Goal: Use online tool/utility: Utilize a website feature to perform a specific function

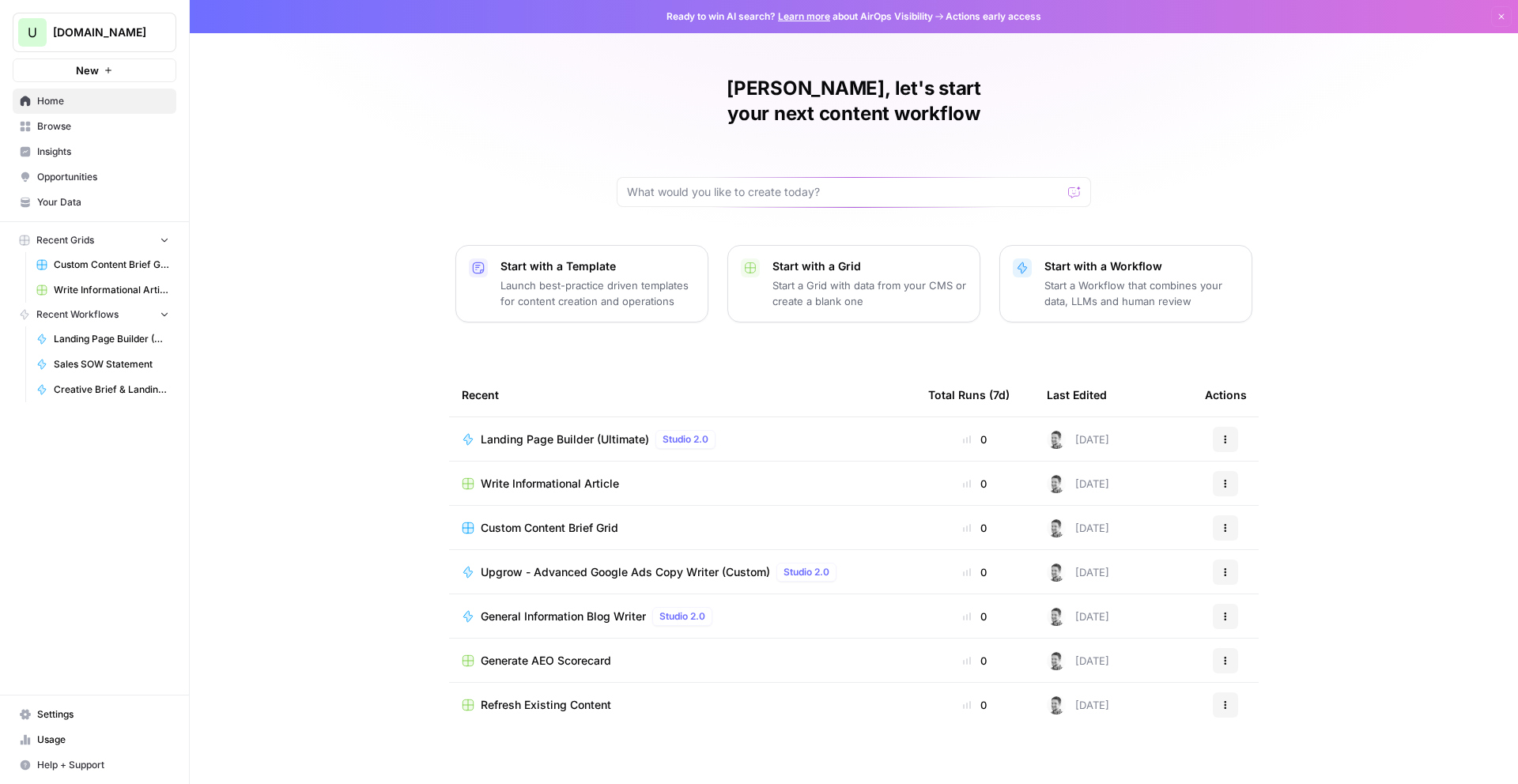
click at [336, 331] on div "Ryder, let's start your next content workflow Start with a Template Launch best…" at bounding box center [854, 392] width 1329 height 784
click at [60, 124] on span "Browse" at bounding box center [103, 126] width 132 height 14
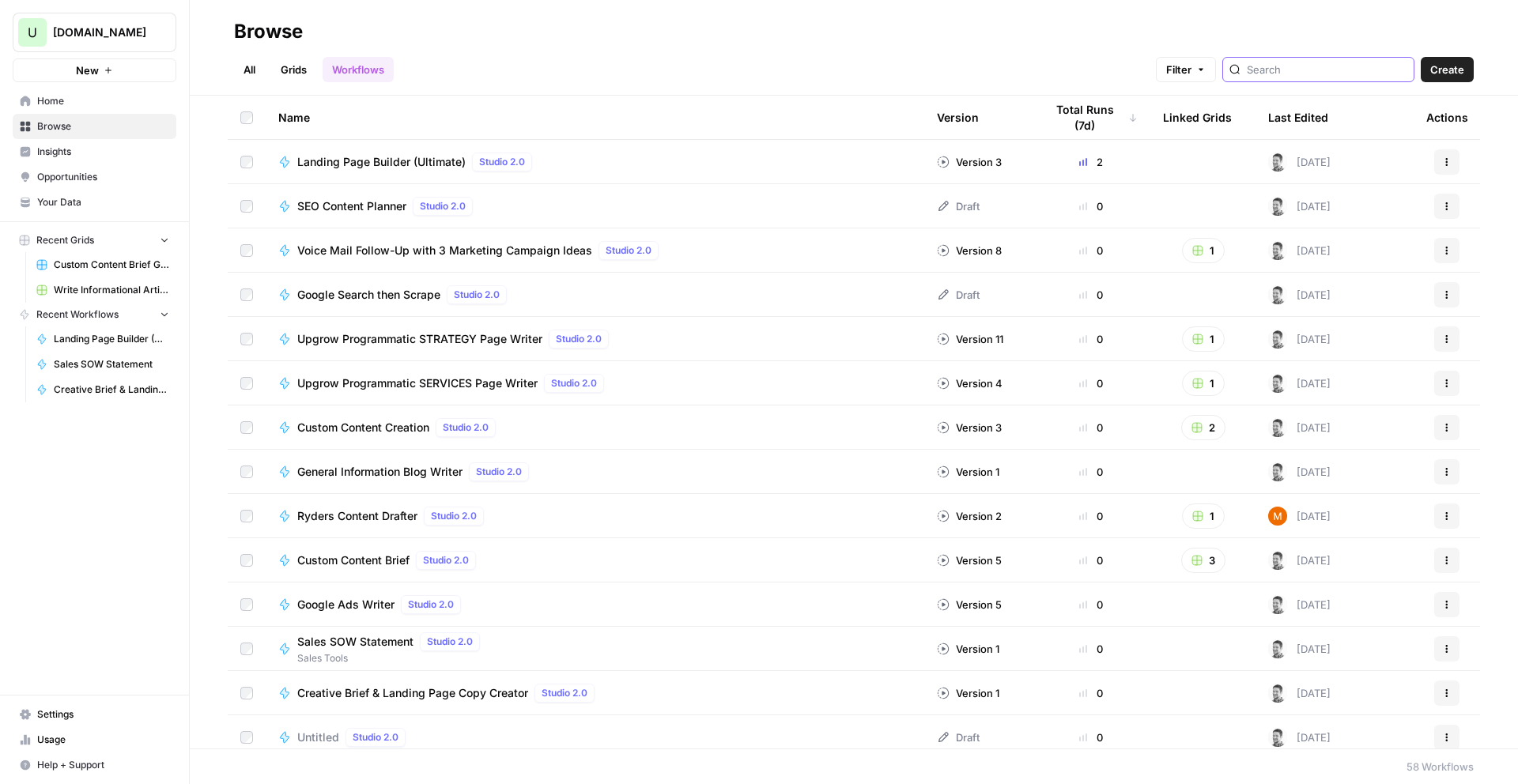
click at [1366, 75] on input "search" at bounding box center [1328, 69] width 161 height 16
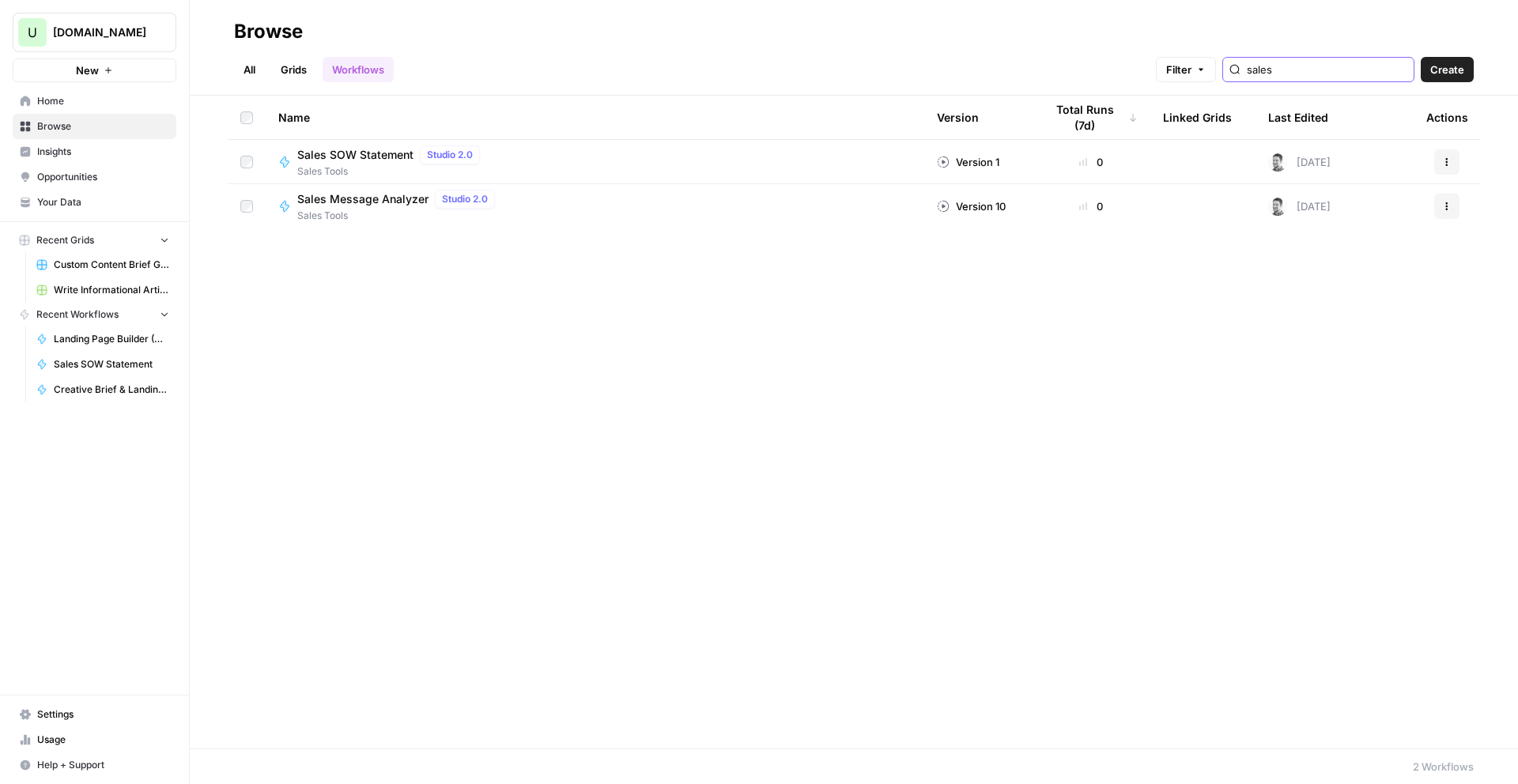
type input "sales"
click at [348, 200] on span "Sales Message Analyzer" at bounding box center [362, 199] width 131 height 16
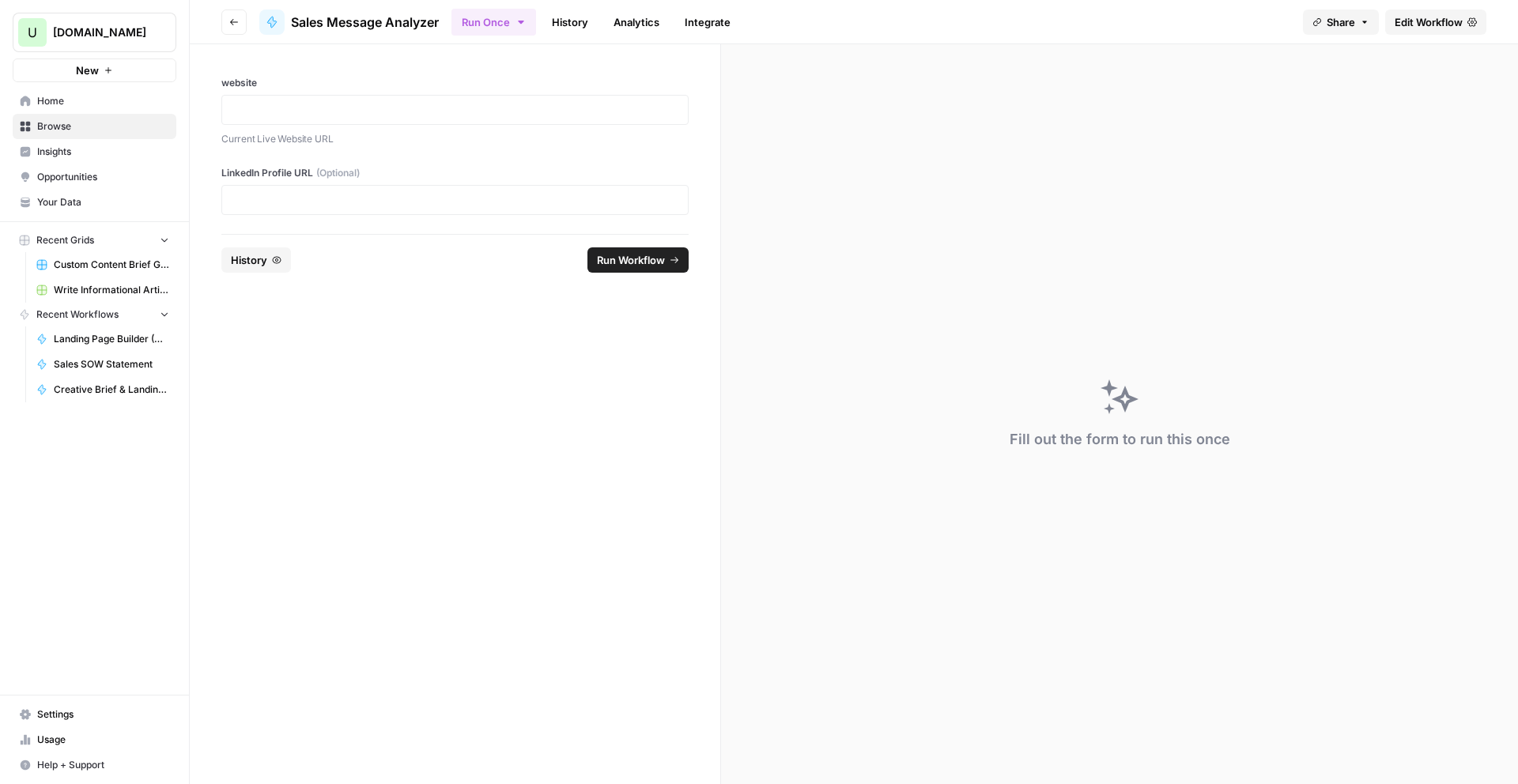
click at [268, 96] on div at bounding box center [455, 110] width 467 height 30
click at [245, 110] on p at bounding box center [455, 110] width 446 height 16
click at [222, 215] on div at bounding box center [455, 200] width 467 height 30
click at [244, 204] on p at bounding box center [455, 200] width 446 height 16
click at [668, 253] on button "Run Workflow" at bounding box center [637, 260] width 101 height 26
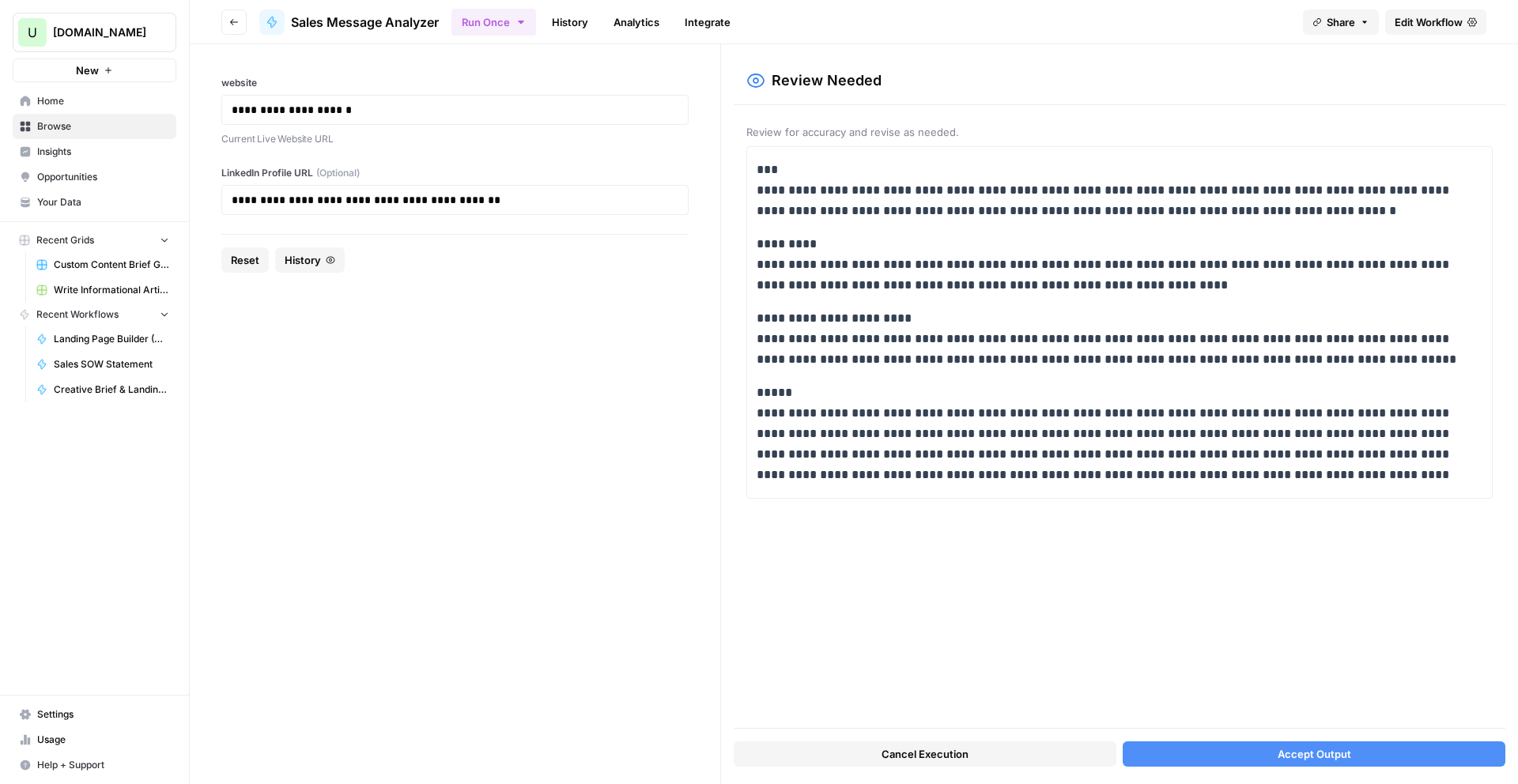
click at [1233, 742] on button "Accept Output" at bounding box center [1314, 754] width 383 height 26
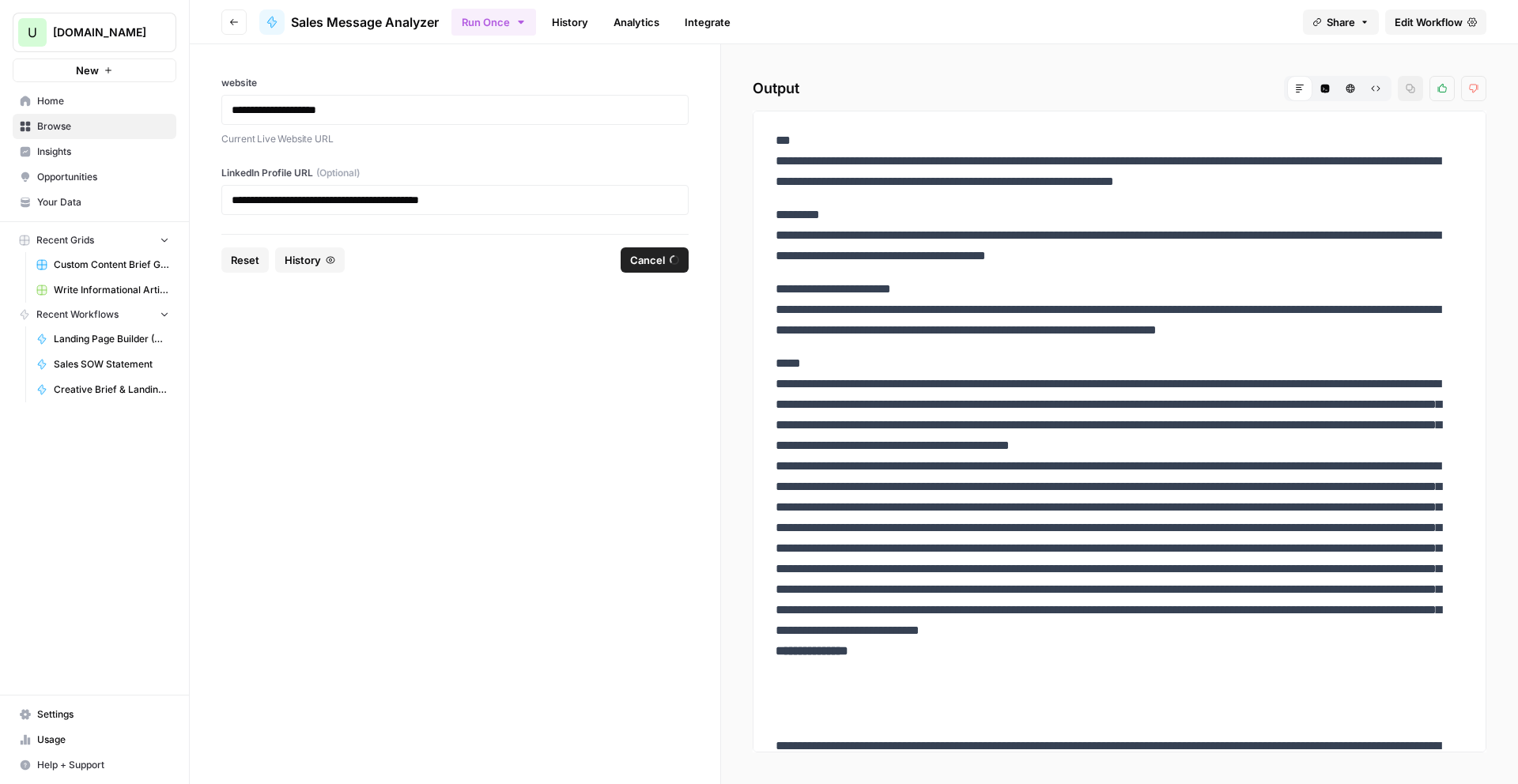
click at [1011, 381] on p "**********" at bounding box center [1113, 538] width 676 height 370
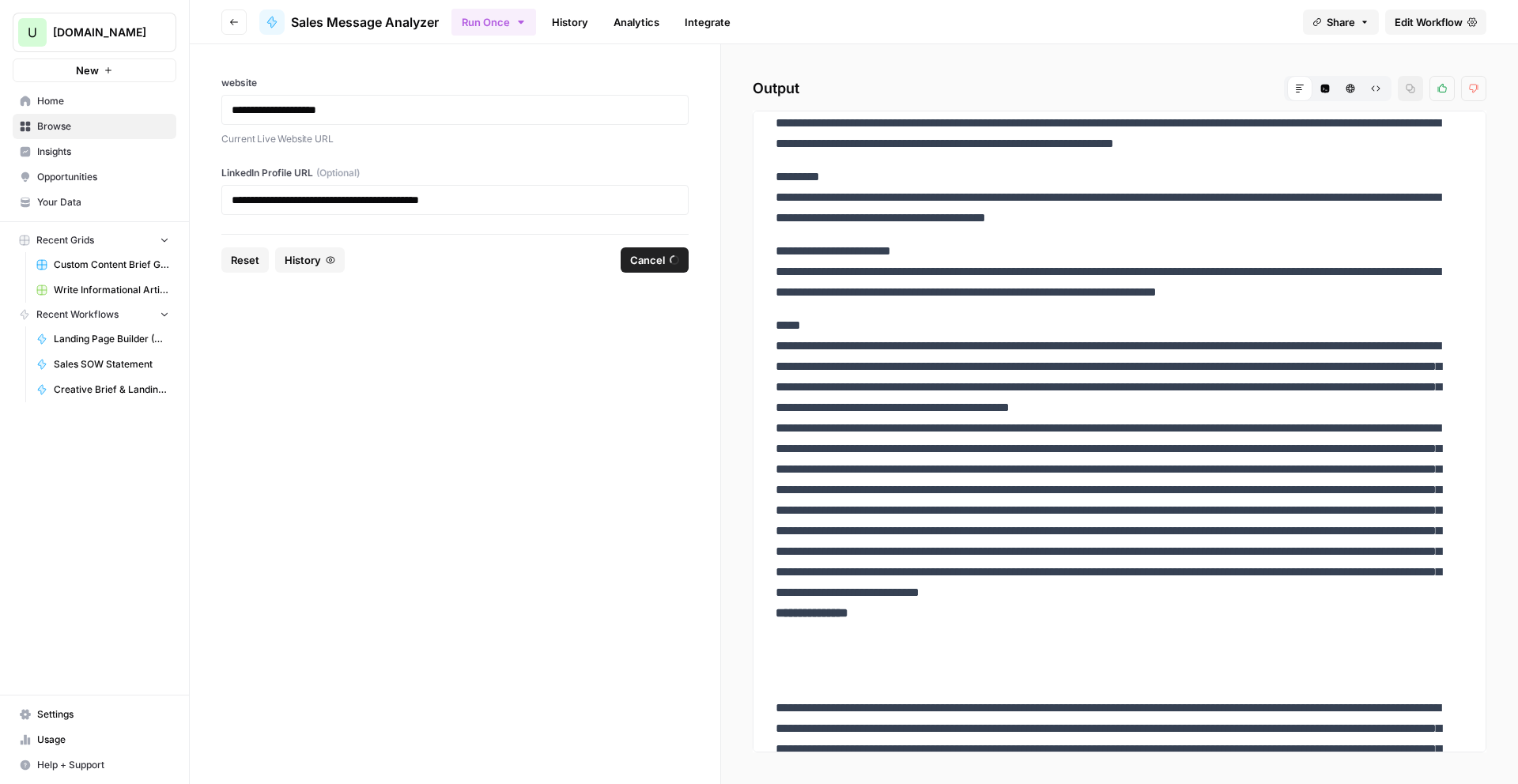
scroll to position [40, 0]
